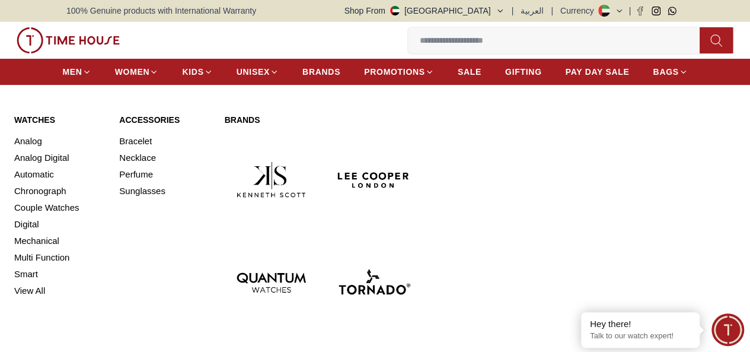
click at [45, 126] on link "Watches" at bounding box center [59, 120] width 91 height 12
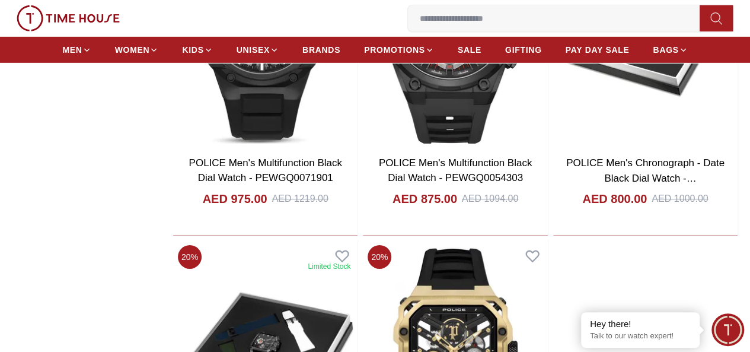
scroll to position [1957, 0]
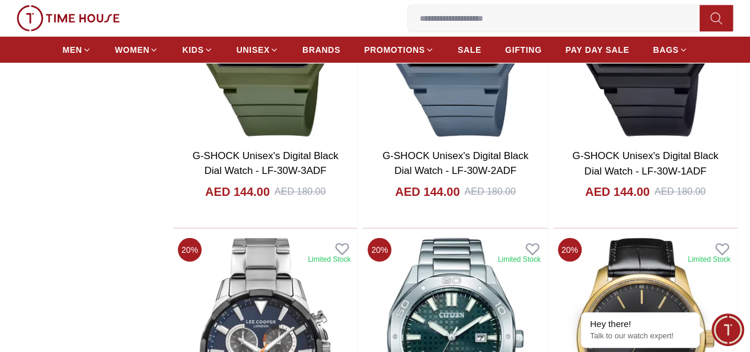
scroll to position [4032, 0]
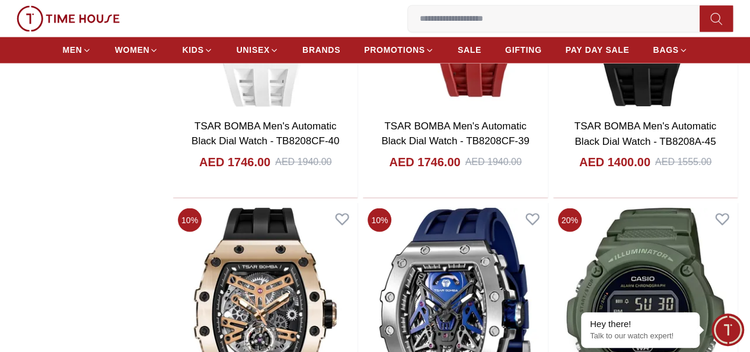
scroll to position [7886, 0]
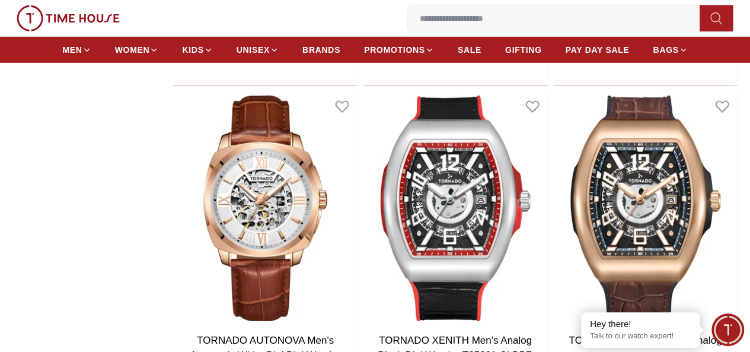
scroll to position [8657, 0]
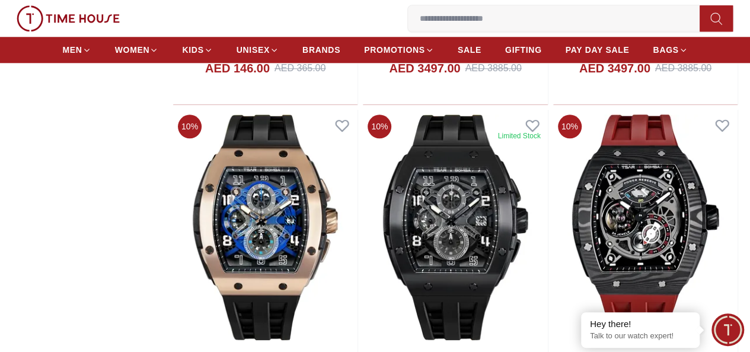
scroll to position [11681, 0]
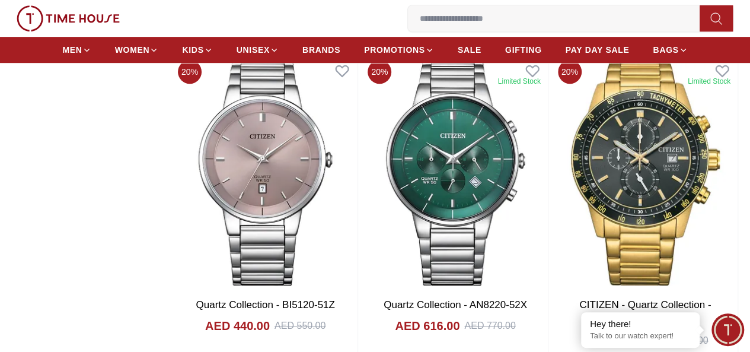
scroll to position [13756, 0]
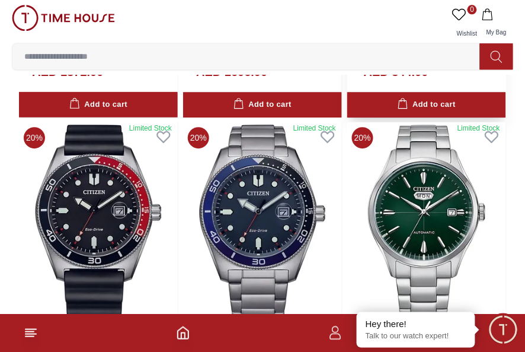
scroll to position [14712, 0]
